Goal: Manage account settings

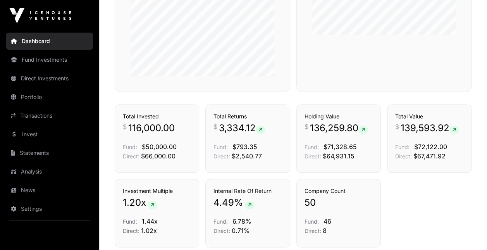
scroll to position [388, 0]
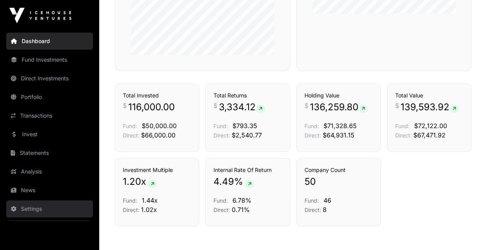
click at [28, 206] on link "Settings" at bounding box center [49, 208] width 87 height 17
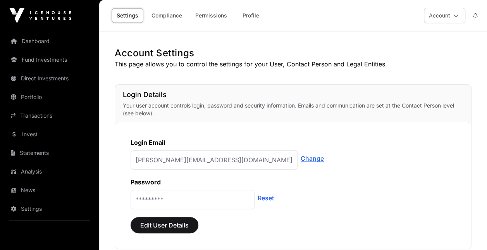
click at [301, 156] on link "Change" at bounding box center [312, 158] width 23 height 9
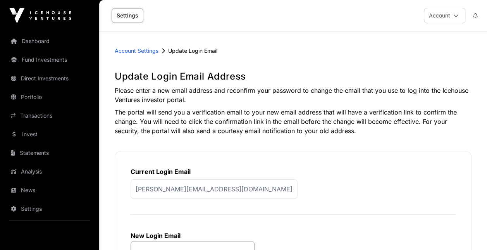
click at [213, 189] on p "[PERSON_NAME][EMAIL_ADDRESS][DOMAIN_NAME]" at bounding box center [214, 188] width 167 height 19
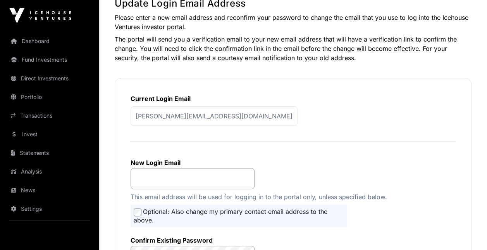
scroll to position [78, 0]
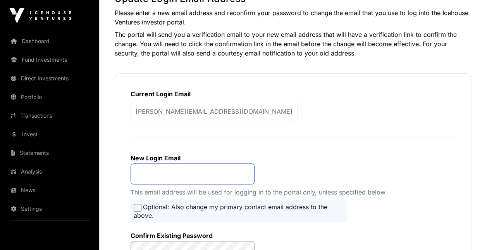
click at [163, 178] on input "email" at bounding box center [193, 173] width 124 height 21
type input "**********"
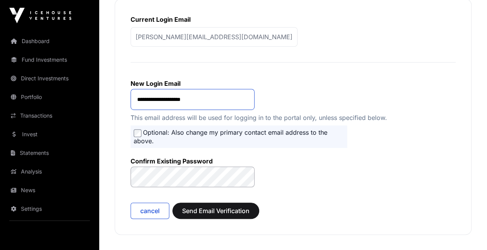
scroll to position [155, 0]
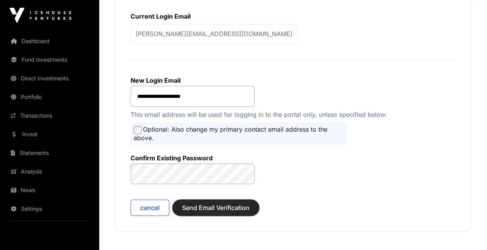
click at [226, 206] on span "Send Email Verification" at bounding box center [215, 207] width 67 height 9
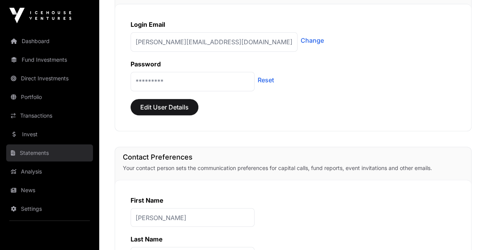
click at [40, 147] on link "Statements" at bounding box center [49, 152] width 87 height 17
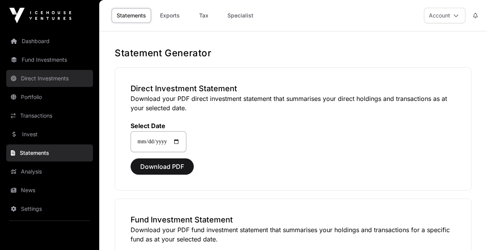
click at [41, 74] on link "Direct Investments" at bounding box center [49, 78] width 87 height 17
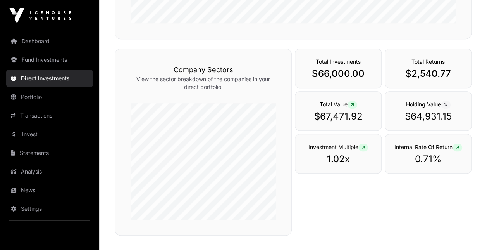
scroll to position [275, 0]
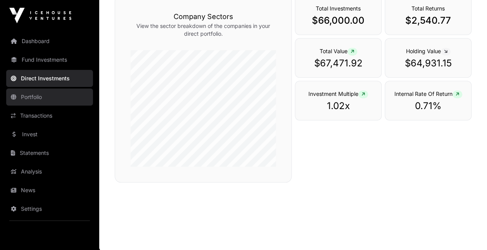
click at [29, 97] on link "Portfolio" at bounding box center [49, 96] width 87 height 17
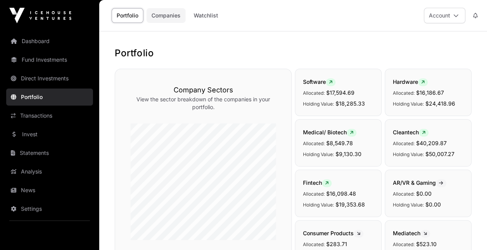
click at [171, 14] on link "Companies" at bounding box center [166, 15] width 39 height 15
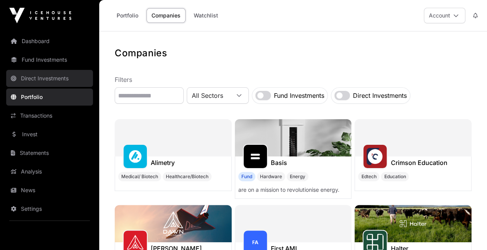
click at [47, 76] on link "Direct Investments" at bounding box center [49, 78] width 87 height 17
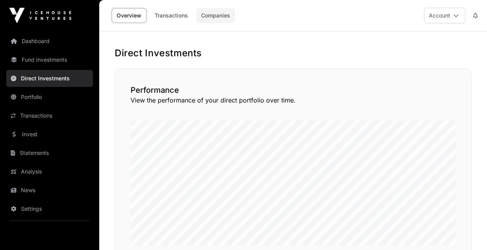
click at [213, 17] on link "Companies" at bounding box center [215, 15] width 39 height 15
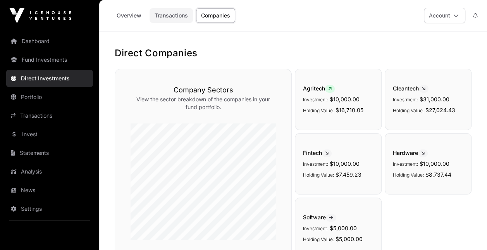
click at [172, 16] on link "Transactions" at bounding box center [171, 15] width 43 height 15
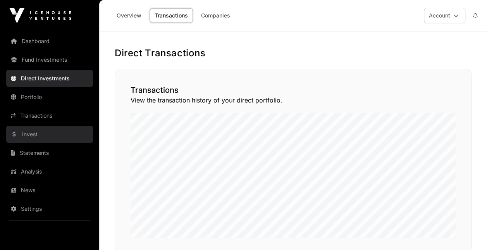
click at [37, 128] on link "Invest" at bounding box center [49, 134] width 87 height 17
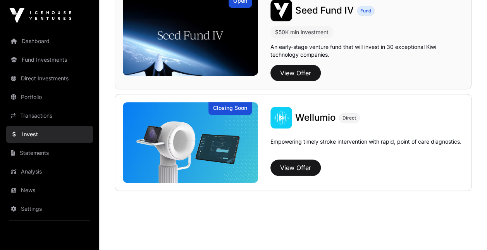
scroll to position [102, 0]
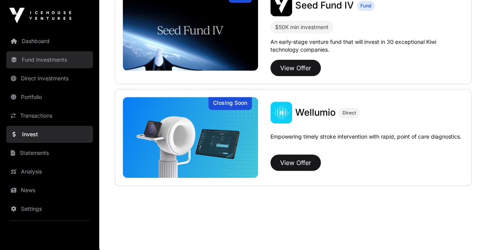
click at [43, 58] on link "Fund Investments" at bounding box center [49, 59] width 87 height 17
